Goal: Information Seeking & Learning: Learn about a topic

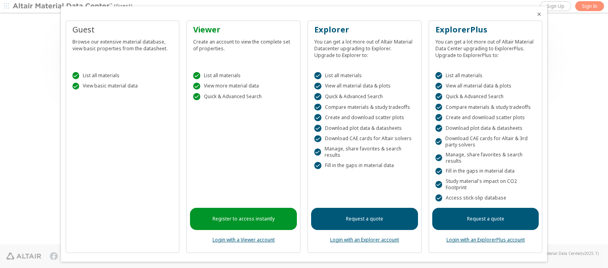
click at [536, 14] on icon "Close" at bounding box center [539, 14] width 6 height 6
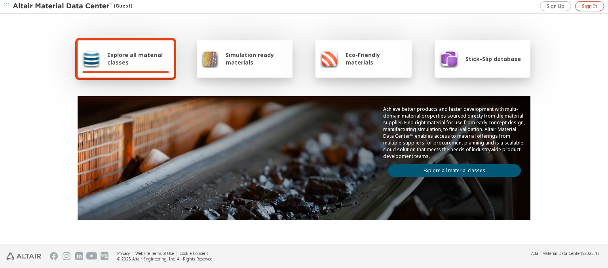
click at [589, 6] on span "Sign In" at bounding box center [589, 6] width 15 height 6
click at [63, 6] on img at bounding box center [63, 6] width 101 height 8
click at [135, 59] on span "Explore all material classes" at bounding box center [138, 58] width 62 height 15
click at [451, 169] on link "Explore all material classes" at bounding box center [454, 170] width 133 height 13
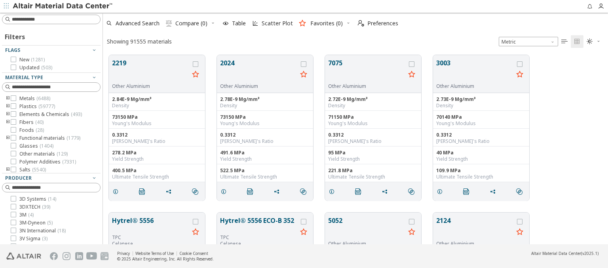
scroll to position [189, 499]
click at [376, 23] on span "Preferences" at bounding box center [382, 24] width 31 height 6
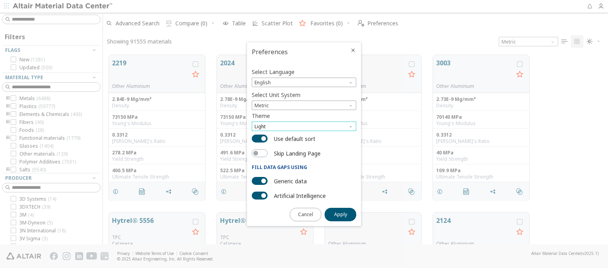
click at [304, 126] on span "Light" at bounding box center [304, 125] width 104 height 9
click at [260, 155] on span "Dark" at bounding box center [260, 155] width 11 height 6
click at [340, 214] on span "Apply" at bounding box center [340, 214] width 13 height 6
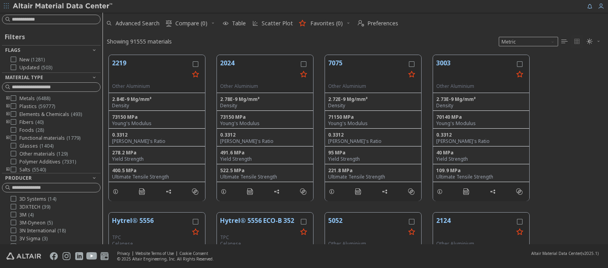
click at [63, 6] on img at bounding box center [63, 6] width 101 height 8
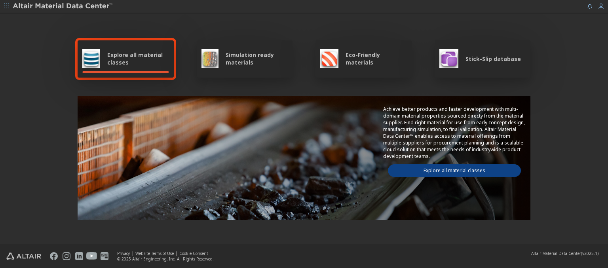
click at [135, 59] on span "Explore all material classes" at bounding box center [138, 58] width 62 height 15
click at [451, 169] on link "Explore all material classes" at bounding box center [454, 170] width 133 height 13
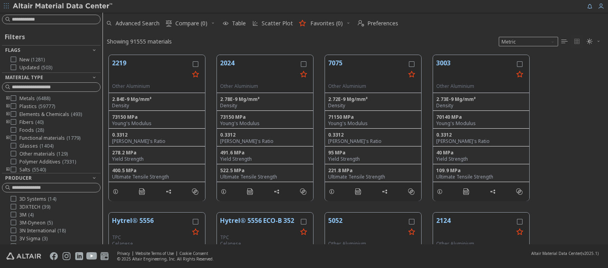
scroll to position [189, 499]
click at [63, 6] on img at bounding box center [63, 6] width 101 height 8
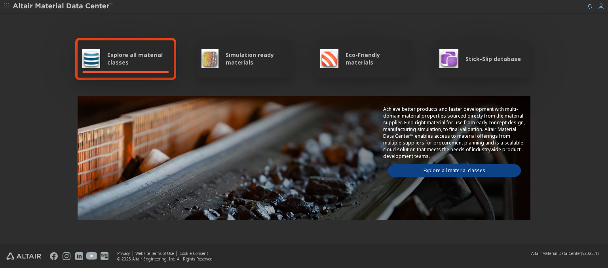
click at [253, 59] on span "Simulation ready materials" at bounding box center [257, 58] width 62 height 15
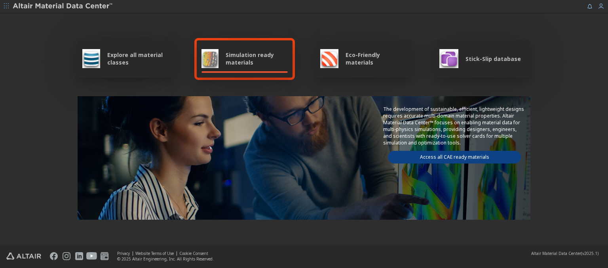
click at [451, 156] on link "Access all CAE ready materials" at bounding box center [454, 157] width 133 height 13
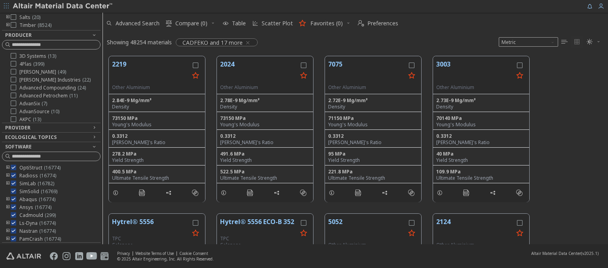
scroll to position [71, 0]
click at [63, 6] on img at bounding box center [63, 6] width 101 height 8
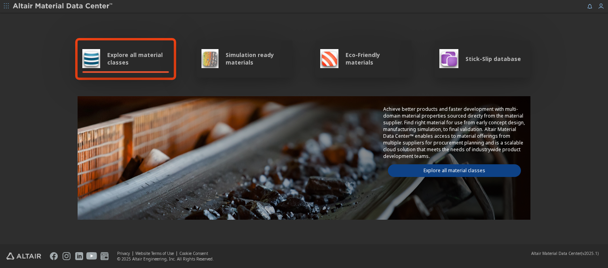
click at [373, 59] on span "Eco-Friendly materials" at bounding box center [375, 58] width 61 height 15
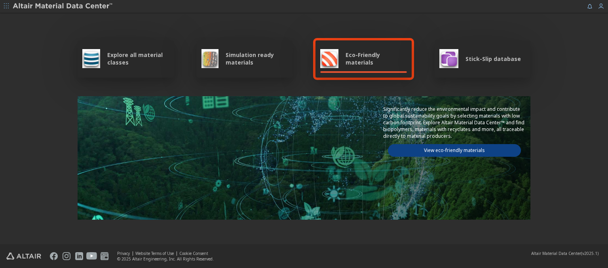
click at [451, 149] on link "View eco-friendly materials" at bounding box center [454, 150] width 133 height 13
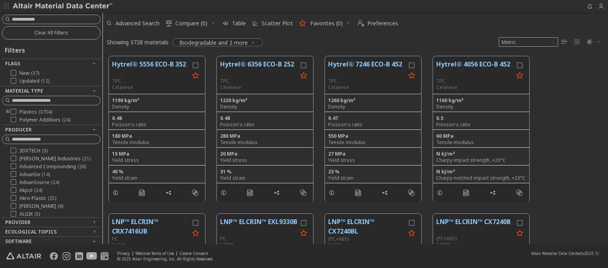
scroll to position [188, 499]
click at [63, 6] on img at bounding box center [63, 6] width 101 height 8
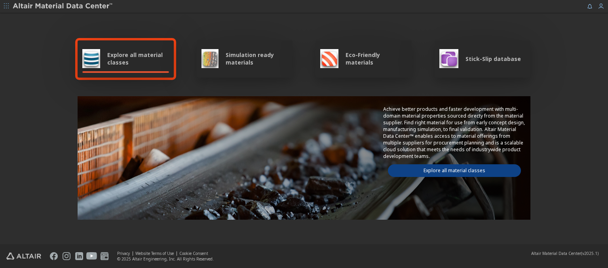
click at [488, 59] on span "Stick-Slip database" at bounding box center [492, 59] width 55 height 8
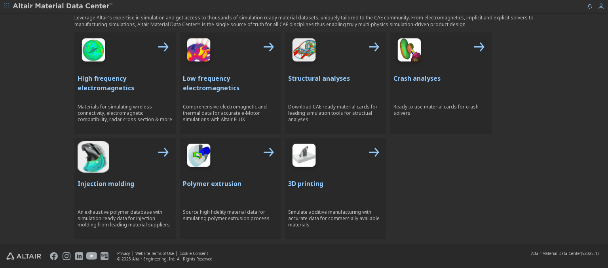
scroll to position [355, 0]
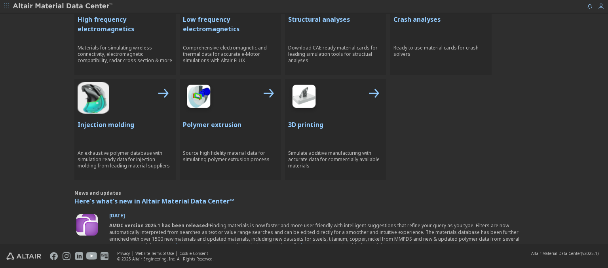
click at [122, 23] on p "High frequency electromagnetics" at bounding box center [125, 24] width 95 height 19
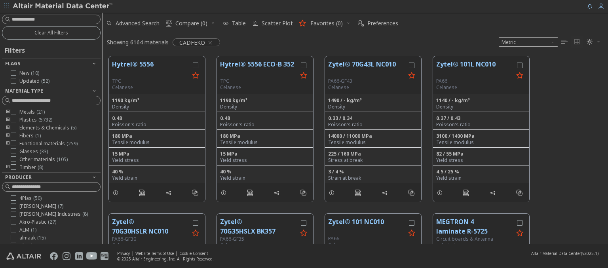
scroll to position [142, 0]
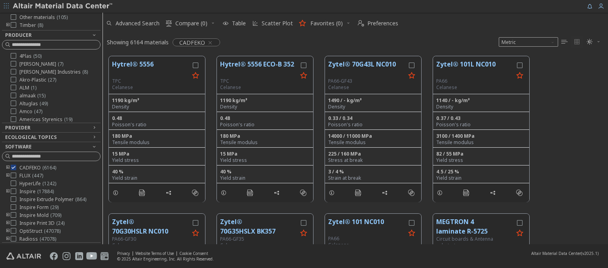
click at [63, 6] on img at bounding box center [63, 6] width 101 height 8
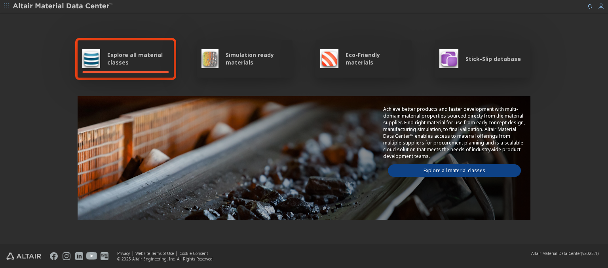
scroll to position [355, 0]
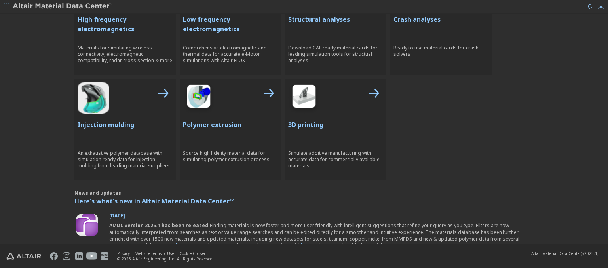
click at [227, 23] on p "Low frequency electromagnetics" at bounding box center [230, 24] width 95 height 19
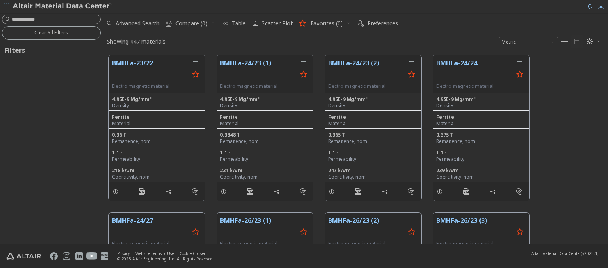
scroll to position [188, 499]
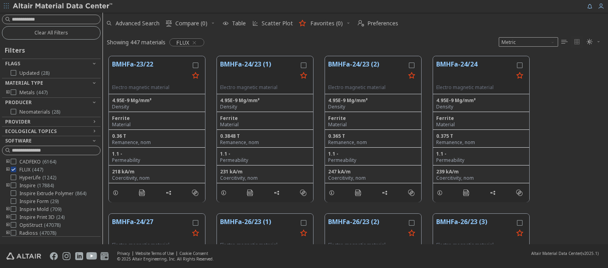
click at [63, 6] on img at bounding box center [63, 6] width 101 height 8
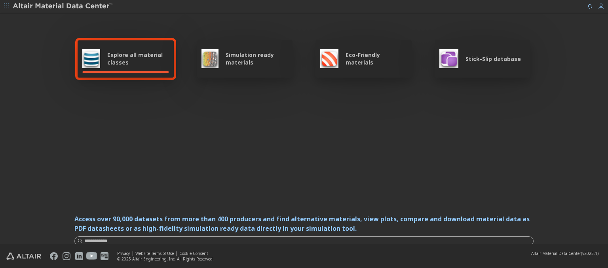
scroll to position [355, 0]
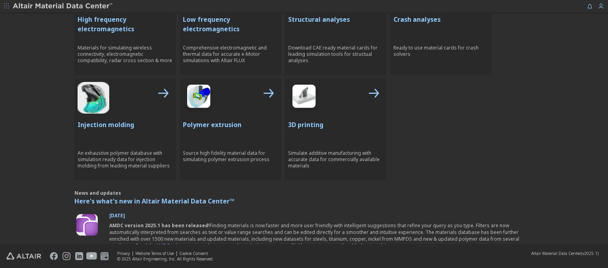
click at [332, 19] on p "Structural analyses" at bounding box center [335, 19] width 95 height 9
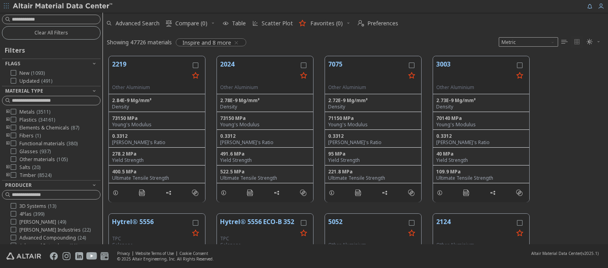
scroll to position [188, 499]
click at [63, 6] on img at bounding box center [63, 6] width 101 height 8
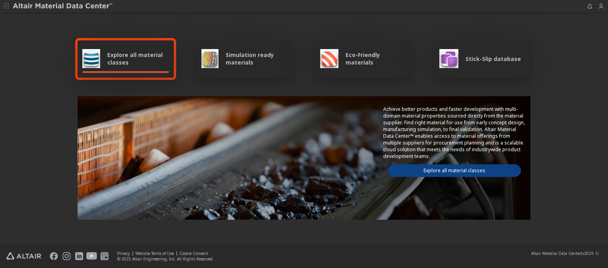
scroll to position [355, 0]
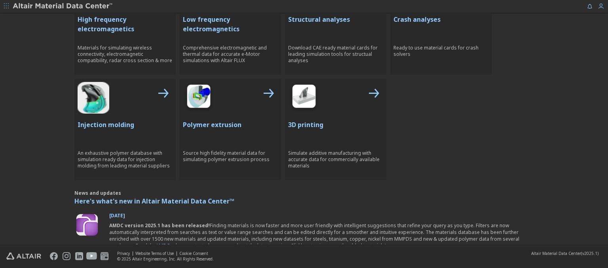
click at [438, 19] on p "Crash analyses" at bounding box center [440, 19] width 95 height 9
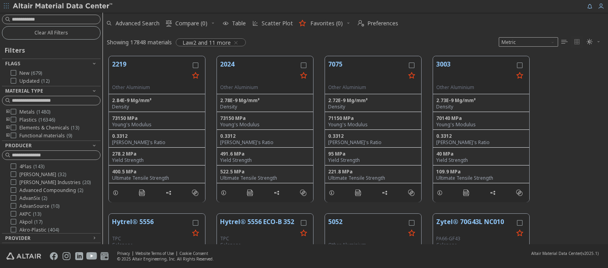
scroll to position [188, 499]
click at [63, 6] on img at bounding box center [63, 6] width 101 height 8
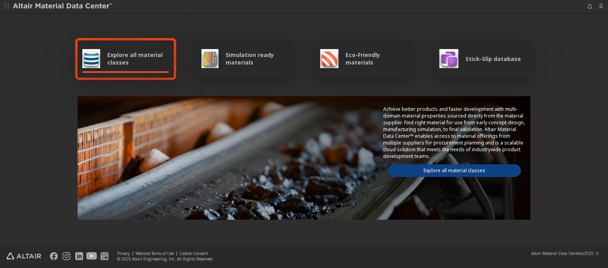
scroll to position [417, 0]
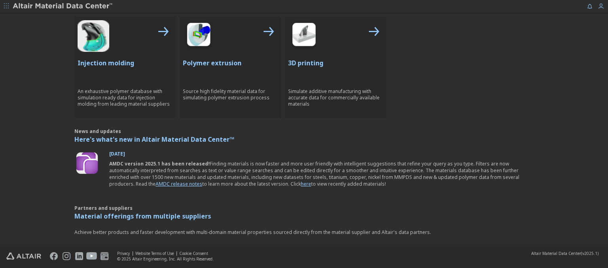
click at [122, 62] on p "Injection molding" at bounding box center [125, 62] width 95 height 9
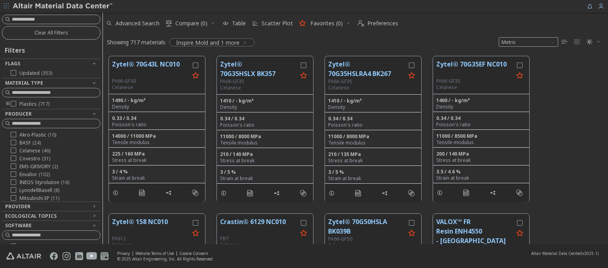
scroll to position [6, 6]
click at [63, 6] on img at bounding box center [63, 6] width 101 height 8
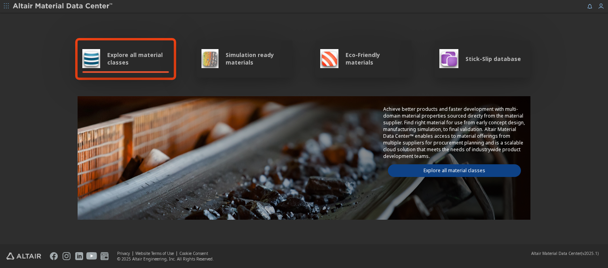
scroll to position [417, 0]
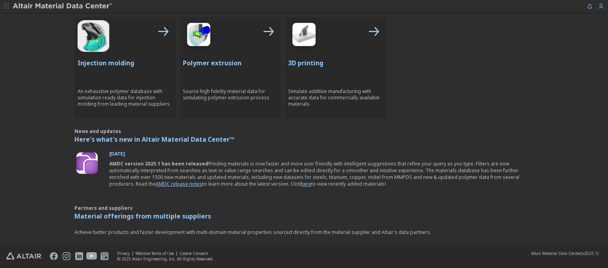
click at [227, 62] on p "Polymer extrusion" at bounding box center [230, 62] width 95 height 9
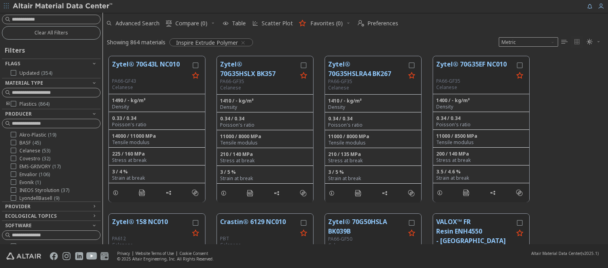
scroll to position [188, 499]
click at [63, 6] on img at bounding box center [63, 6] width 101 height 8
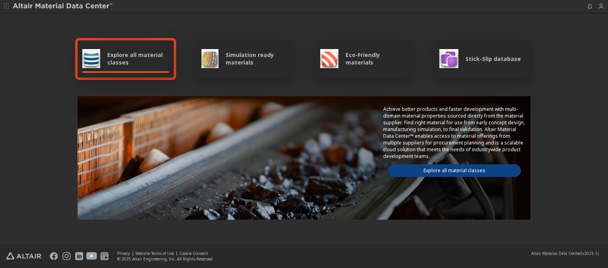
scroll to position [460, 0]
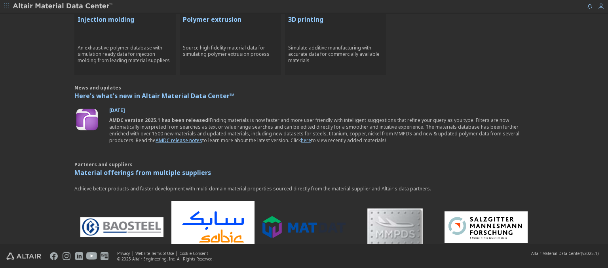
click at [332, 19] on p "3D printing" at bounding box center [335, 19] width 95 height 9
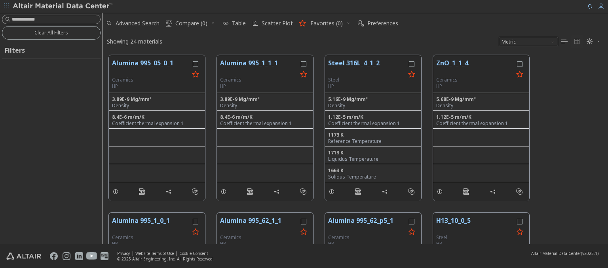
scroll to position [188, 499]
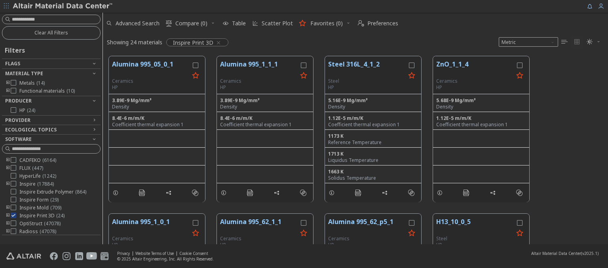
click at [63, 6] on img at bounding box center [63, 6] width 101 height 8
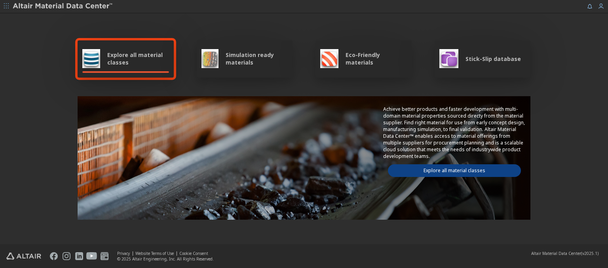
type input "******"
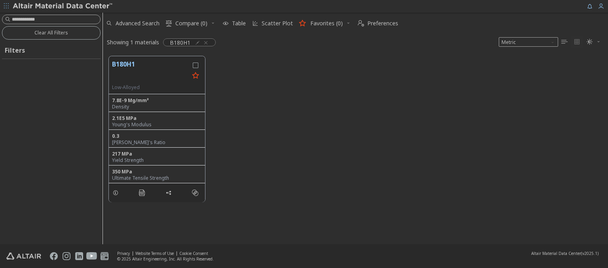
scroll to position [188, 499]
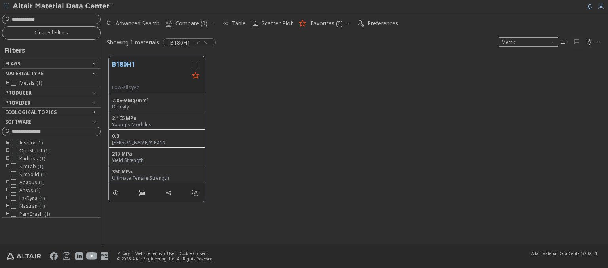
click at [63, 6] on img at bounding box center [63, 6] width 101 height 8
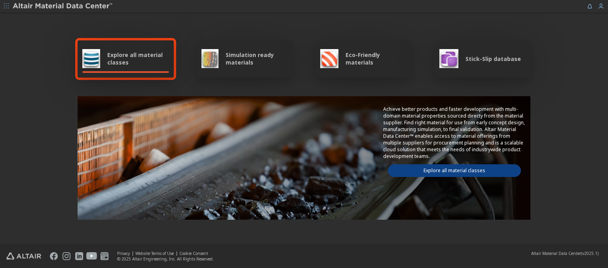
click at [63, 6] on img at bounding box center [63, 6] width 101 height 8
